Goal: Find specific page/section

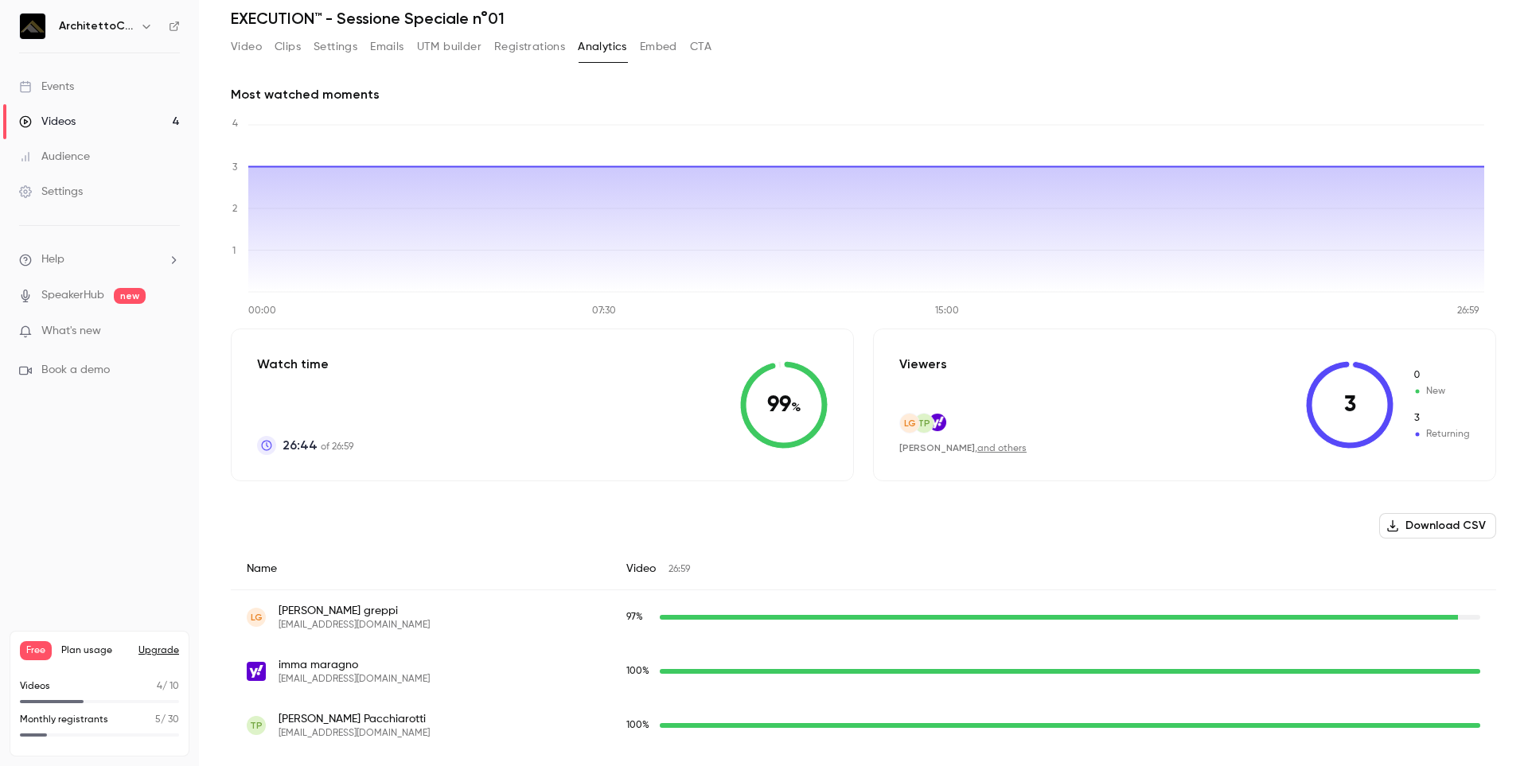
scroll to position [111, 0]
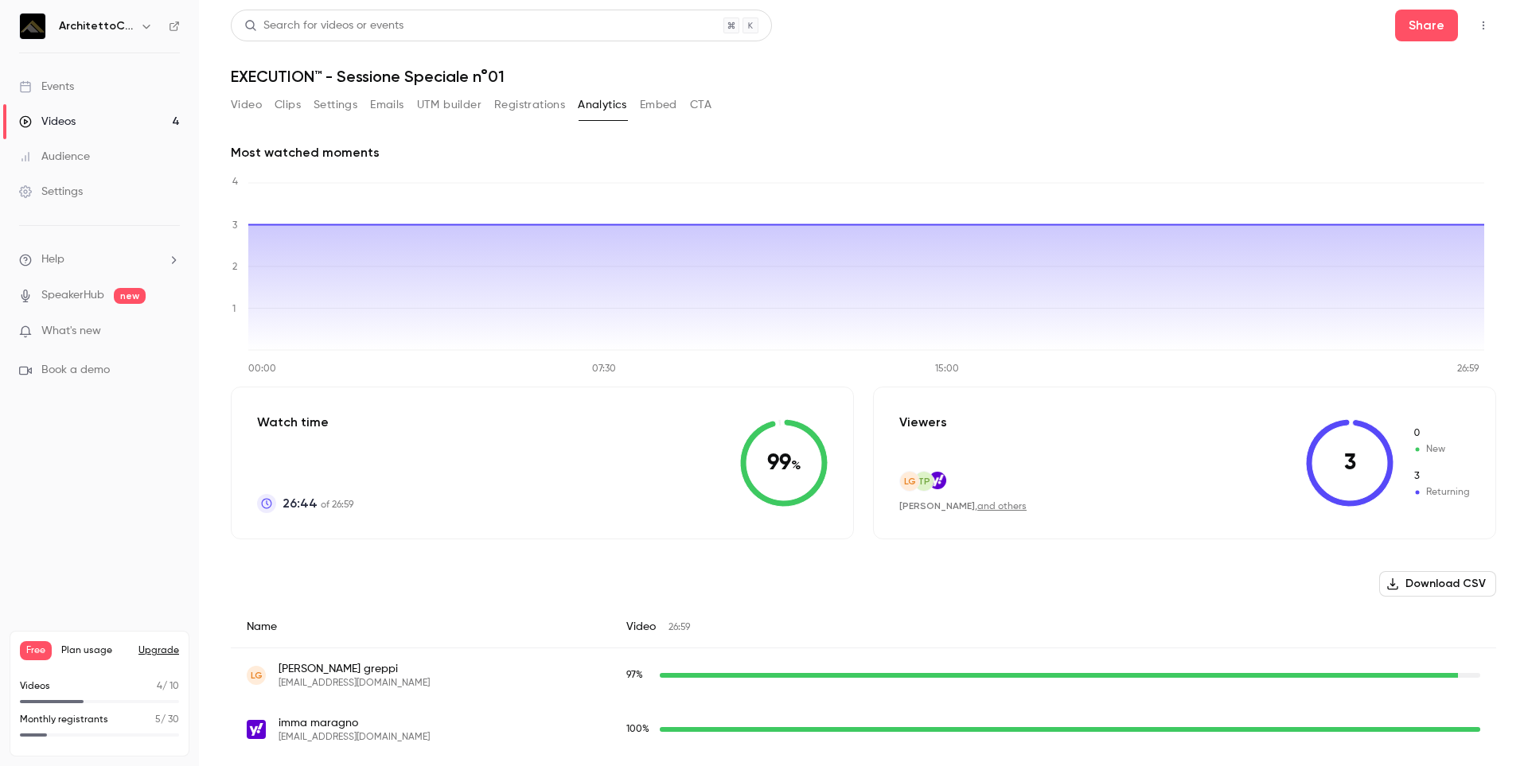
scroll to position [111, 0]
